Goal: Transaction & Acquisition: Subscribe to service/newsletter

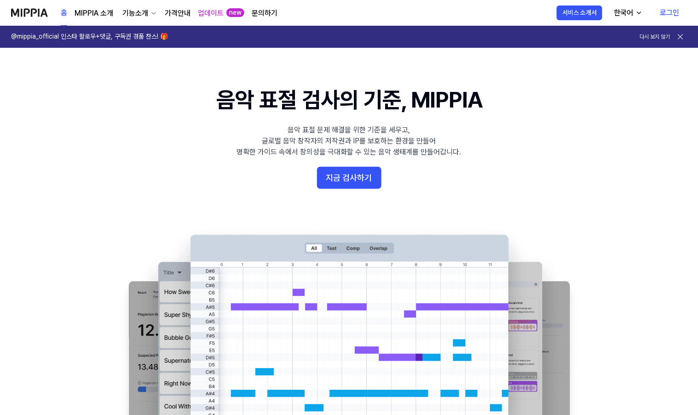
click at [602, 165] on 배너 "음악 표절 검사의 기준, MIPPIA 음악 표절 문제 해결을 위한 기준을 세우고, 글로벌 음악 창작자의 저작권과 IP를 보호하는 환경을 만들어…" at bounding box center [349, 252] width 662 height 334
drag, startPoint x: 275, startPoint y: 0, endPoint x: 104, endPoint y: 185, distance: 251.2
click at [103, 189] on 배너 "음악 표절 검사의 기준, MIPPIA 음악 표절 문제 해결을 위한 기준을 세우고, 글로벌 음악 창작자의 저작권과 IP를 보호하는 환경을 만들어…" at bounding box center [349, 252] width 662 height 334
click at [623, 203] on 배너 "음악 표절 검사의 기준, MIPPIA 음악 표절 문제 해결을 위한 기준을 세우고, 글로벌 음악 창작자의 저작권과 IP를 보호하는 환경을 만들어…" at bounding box center [349, 252] width 662 height 334
click at [668, 9] on link "로그인" at bounding box center [670, 13] width 34 height 26
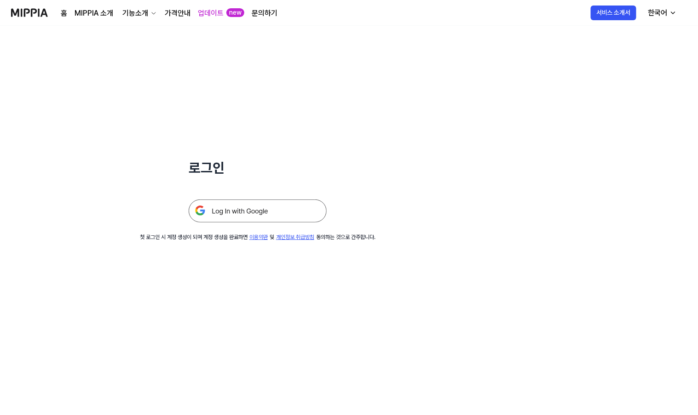
click at [296, 201] on img at bounding box center [258, 211] width 138 height 23
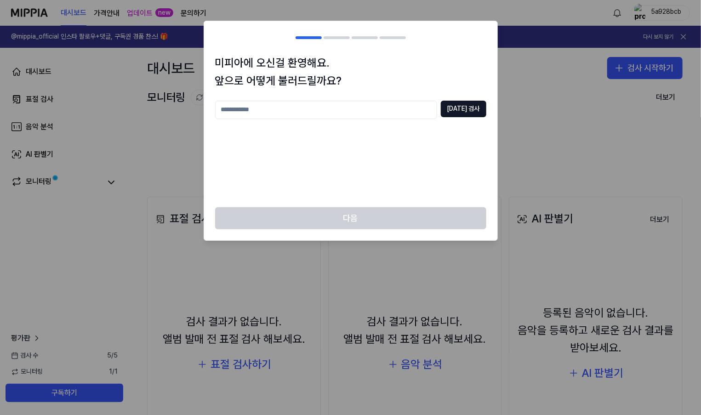
click at [297, 111] on input "text" at bounding box center [326, 110] width 222 height 18
type input "****"
click at [451, 107] on button "[DATE] 검사" at bounding box center [464, 109] width 46 height 17
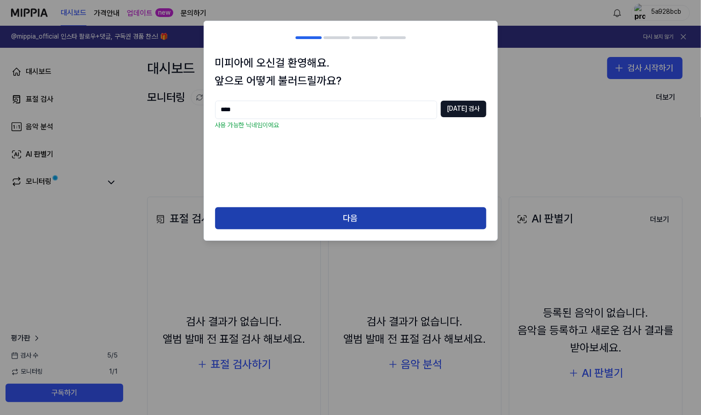
click at [354, 222] on button "다음" at bounding box center [350, 218] width 271 height 22
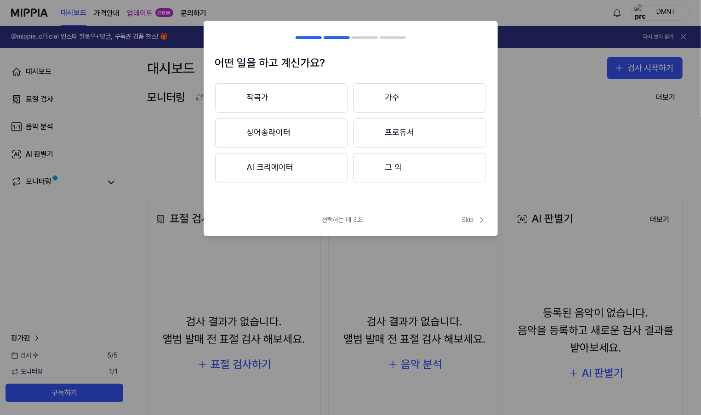
click at [257, 99] on button "작곡가" at bounding box center [281, 97] width 133 height 29
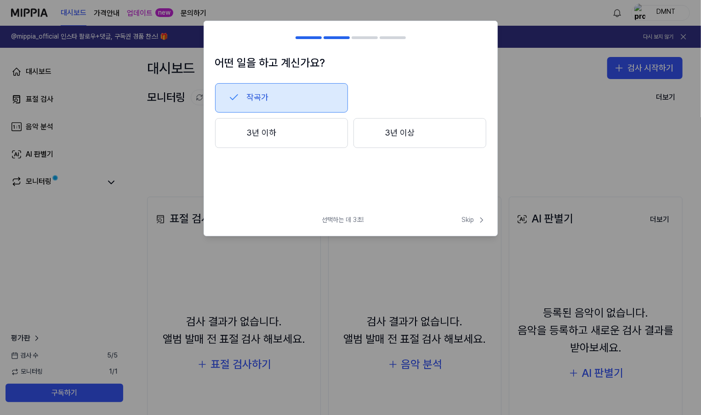
click at [439, 138] on button "3년 이상" at bounding box center [420, 133] width 133 height 30
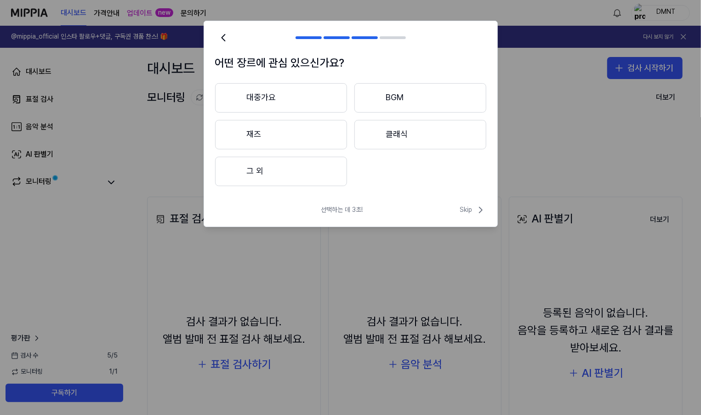
click at [307, 101] on button "대중가요" at bounding box center [281, 97] width 132 height 29
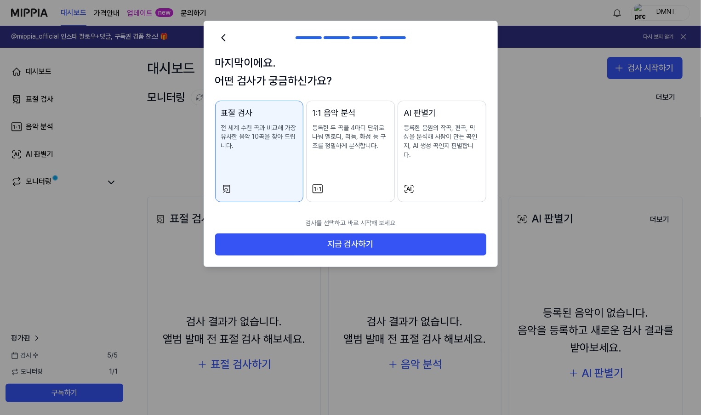
click at [456, 140] on p "등록한 음원의 작곡, 편곡, 믹싱을 분석해 사람이 만든 곡인지, AI 생성 곡인지 판별합니다." at bounding box center [442, 142] width 77 height 36
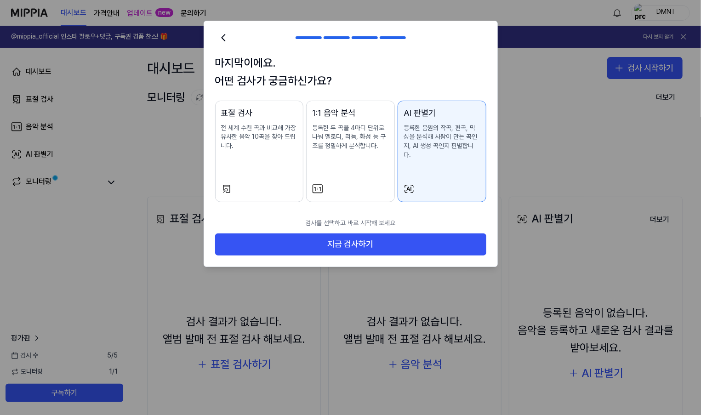
click at [253, 134] on p "전 세계 수천 곡과 비교해 가장 유사한 음악 10곡을 찾아 드립니다." at bounding box center [259, 137] width 77 height 27
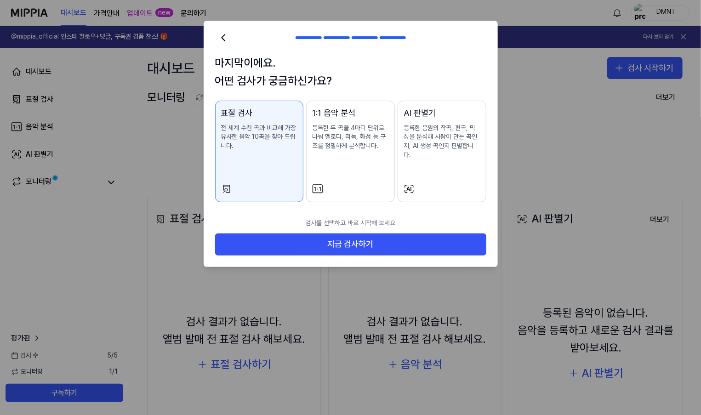
click at [473, 125] on p "등록한 음원의 작곡, 편곡, 믹싱을 분석해 사람이 만든 곡인지, AI 생성 곡인지 판별합니다." at bounding box center [442, 142] width 77 height 36
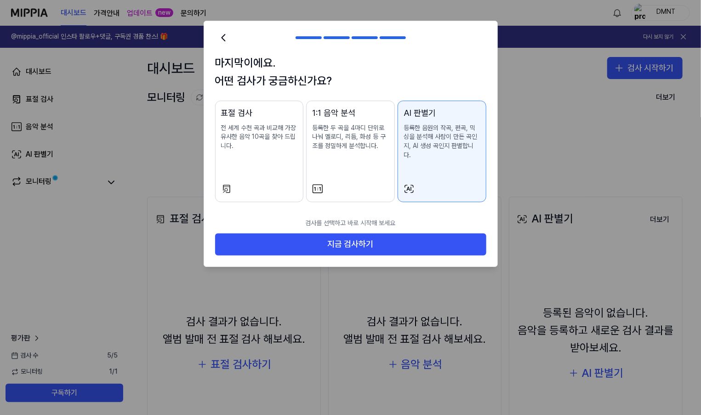
click at [268, 139] on p "전 세계 수천 곡과 비교해 가장 유사한 음악 10곡을 찾아 드립니다." at bounding box center [259, 137] width 77 height 27
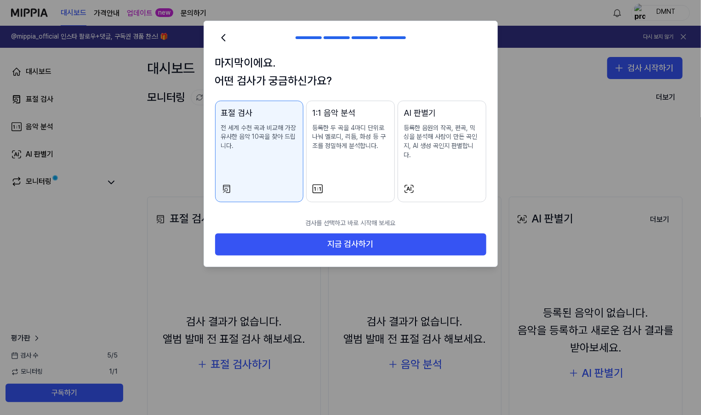
click at [430, 125] on p "등록한 음원의 작곡, 편곡, 믹싱을 분석해 사람이 만든 곡인지, AI 생성 곡인지 판별합니다." at bounding box center [442, 142] width 77 height 36
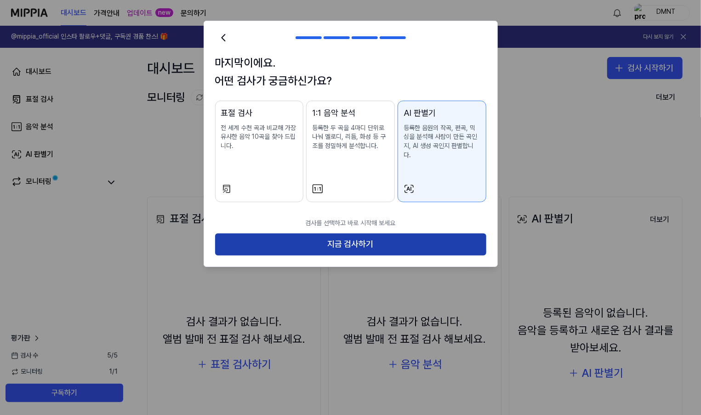
click at [364, 236] on button "지금 검사하기" at bounding box center [350, 245] width 271 height 22
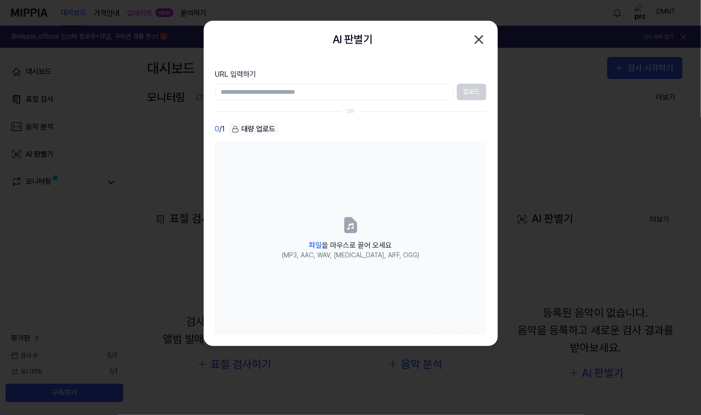
click at [474, 40] on icon "button" at bounding box center [479, 39] width 15 height 15
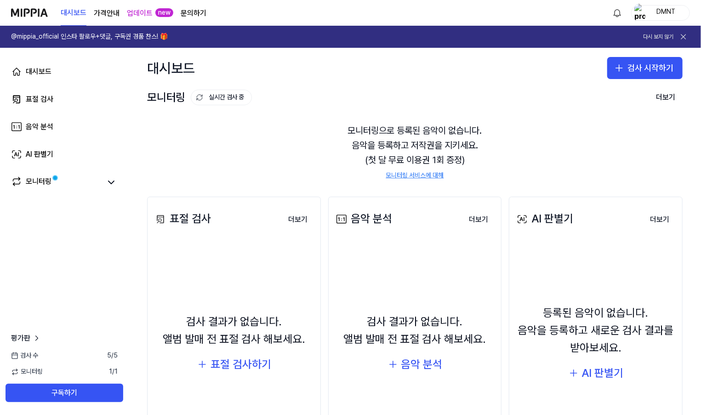
click at [646, 14] on div "DMNT" at bounding box center [660, 13] width 59 height 16
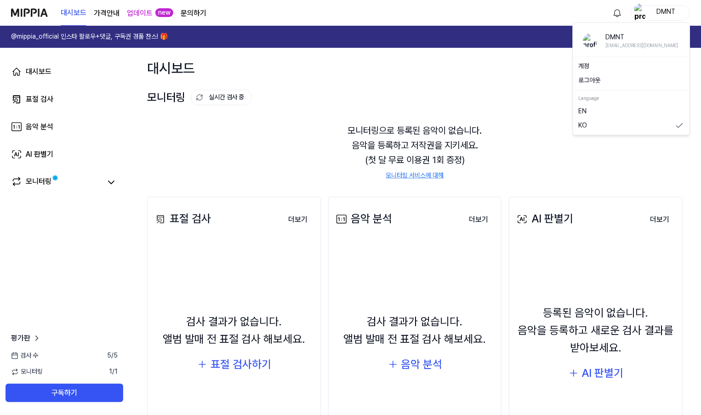
click at [643, 176] on div "모니터링으로 등록된 음악이 없습니다. 음악을 등록하고 저작권을 지키세요. (첫 달 무료 이용권 1회 증정) 모니터링 서비스에 대해" at bounding box center [415, 151] width 536 height 79
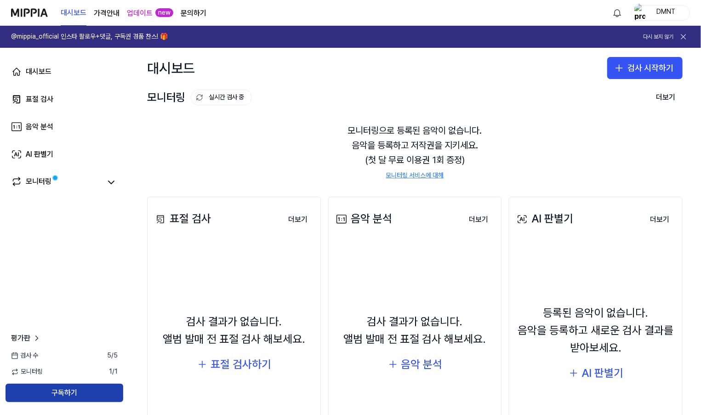
click at [87, 393] on button "구독하기" at bounding box center [65, 393] width 118 height 18
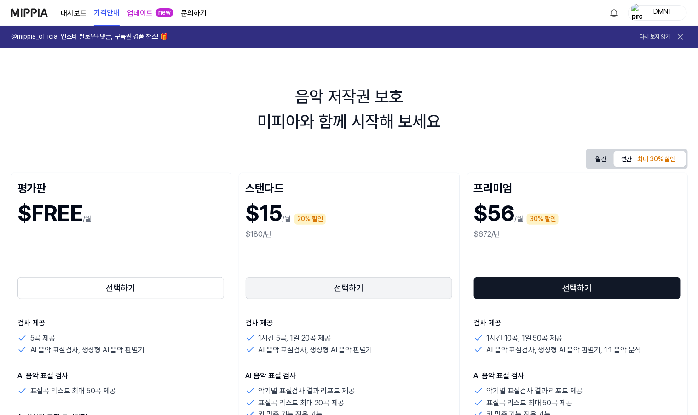
click at [363, 291] on button "선택하기" at bounding box center [349, 288] width 207 height 22
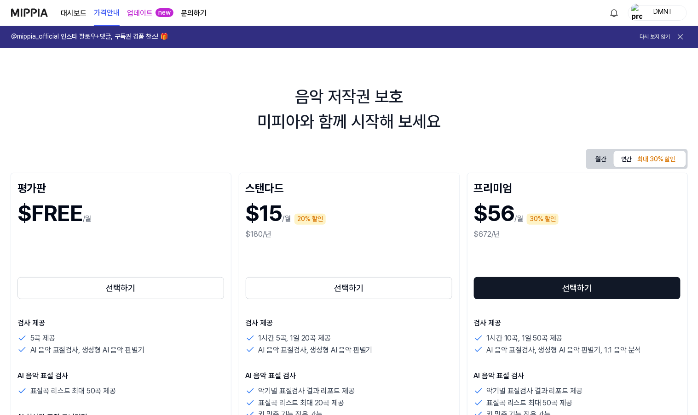
click at [597, 164] on button "월간" at bounding box center [601, 159] width 26 height 14
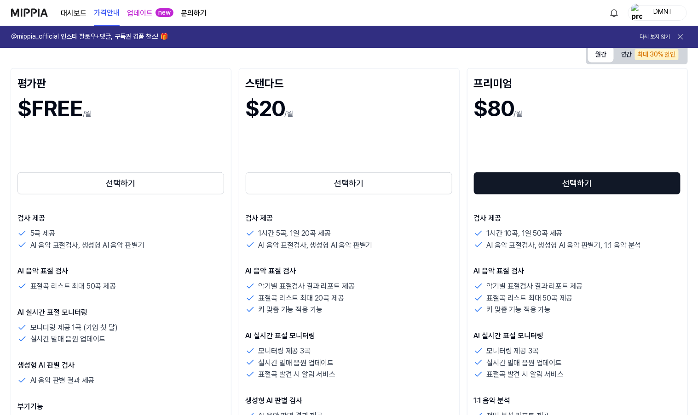
scroll to position [46, 0]
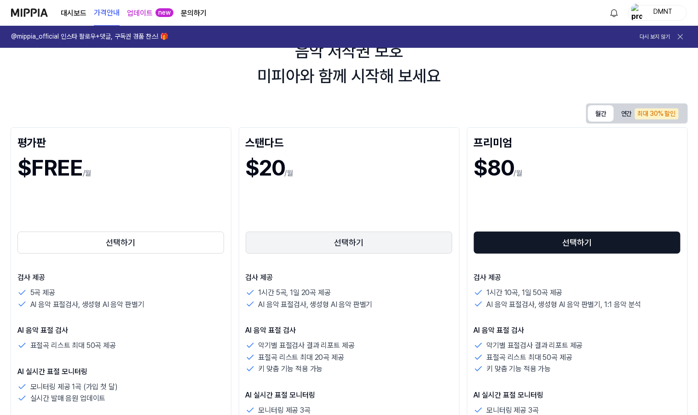
click at [333, 246] on button "선택하기" at bounding box center [349, 243] width 207 height 22
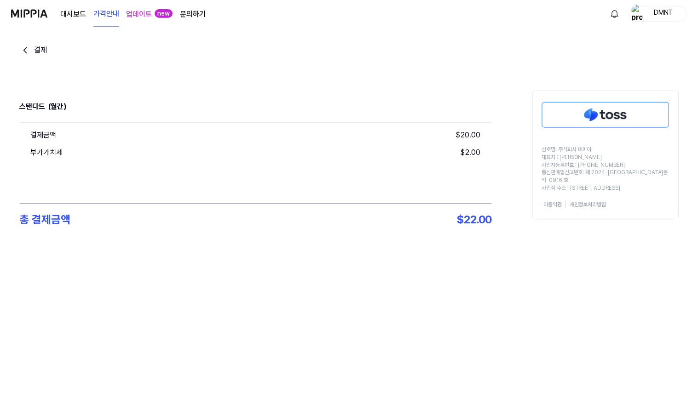
scroll to position [46, 0]
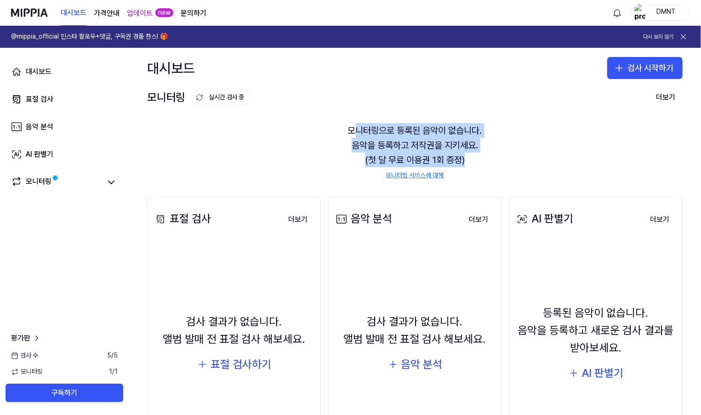
drag, startPoint x: 480, startPoint y: 154, endPoint x: 351, endPoint y: 123, distance: 132.1
click at [351, 123] on div "모니터링으로 등록된 음악이 없습니다. 음악을 등록하고 저작권을 지키세요. (첫 달 무료 이용권 1회 증정) 모니터링 서비스에 대해" at bounding box center [415, 151] width 536 height 79
click at [567, 148] on div "모니터링으로 등록된 음악이 없습니다. 음악을 등록하고 저작권을 지키세요. (첫 달 무료 이용권 1회 증정) 모니터링 서비스에 대해" at bounding box center [415, 151] width 536 height 79
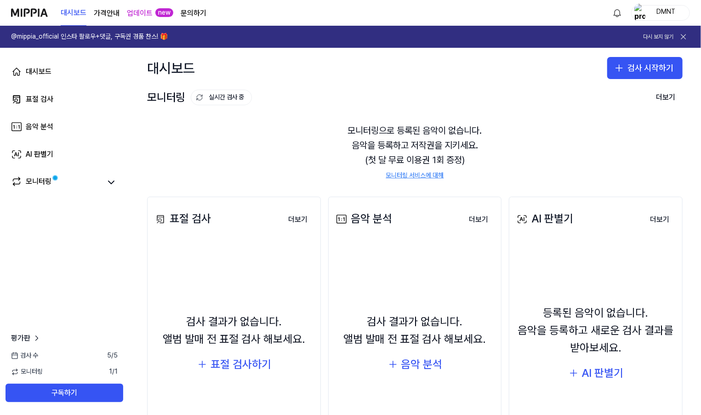
click at [75, 13] on link "대시보드" at bounding box center [74, 12] width 26 height 25
click at [137, 14] on link "업데이트" at bounding box center [140, 13] width 26 height 11
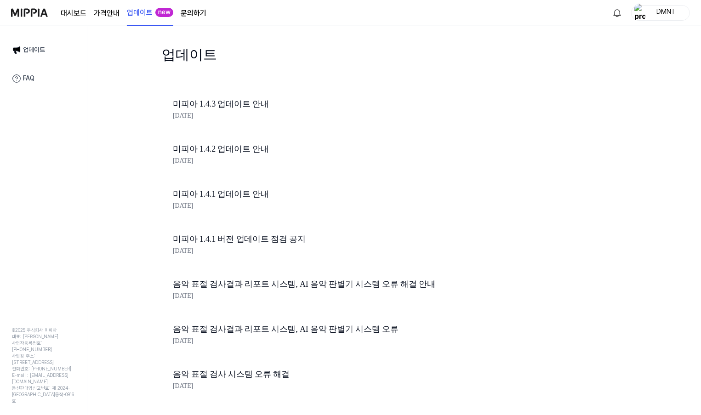
click at [191, 18] on link "문의하기" at bounding box center [194, 13] width 26 height 11
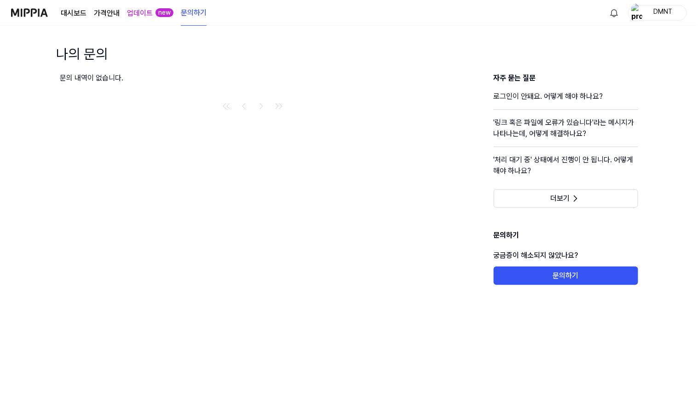
click at [120, 16] on div "대시보드 가격안내 업데이트 new 문의하기" at bounding box center [134, 12] width 146 height 25
click at [108, 14] on page\) "가격안내" at bounding box center [107, 13] width 26 height 11
